Goal: Check status: Check status

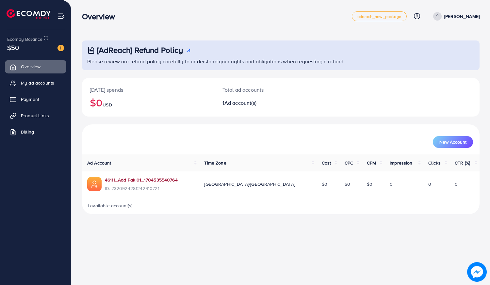
click at [142, 181] on link "46111_Add Pak 01_1704535540764" at bounding box center [141, 180] width 73 height 7
click at [146, 182] on link "46111_Add Pak 01_1704535540764" at bounding box center [141, 180] width 73 height 7
click at [160, 180] on link "46111_Add Pak 01_1704535540764" at bounding box center [141, 180] width 73 height 7
click at [143, 179] on link "46111_Add Pak 01_1704535540764" at bounding box center [141, 180] width 73 height 7
click at [158, 178] on link "46111_Add Pak 01_1704535540764" at bounding box center [141, 180] width 73 height 7
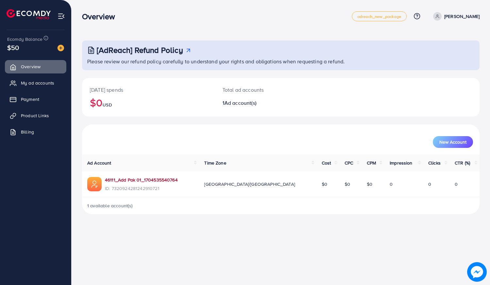
click at [150, 182] on link "46111_Add Pak 01_1704535540764" at bounding box center [141, 180] width 73 height 7
